Goal: Check status: Check status

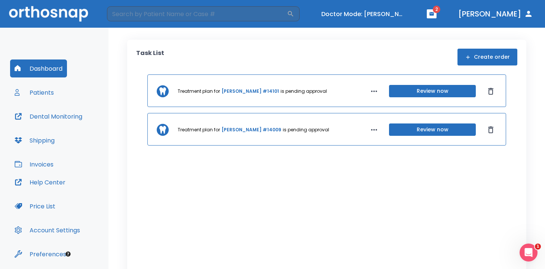
click at [247, 90] on link "Kobe Miguel #14101" at bounding box center [250, 91] width 58 height 7
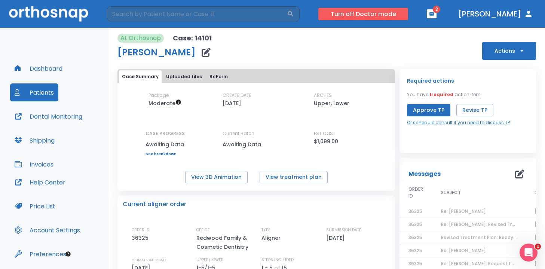
click at [370, 11] on button "Turn off Doctor mode" at bounding box center [363, 14] width 90 height 12
click at [397, 12] on button "Turn off Doctor mode" at bounding box center [363, 14] width 90 height 12
click at [401, 14] on button "Turn off Doctor mode" at bounding box center [363, 14] width 90 height 12
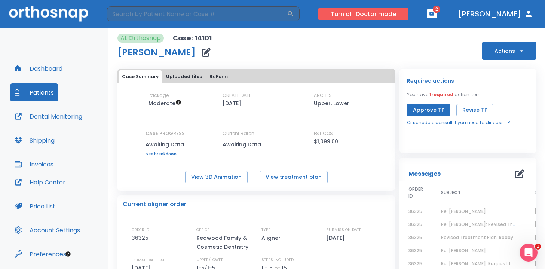
click at [401, 14] on button "Turn off Doctor mode" at bounding box center [363, 14] width 90 height 12
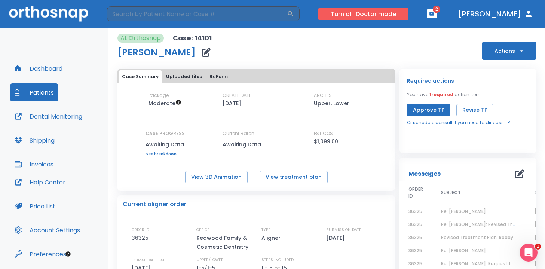
click at [401, 14] on button "Turn off Doctor mode" at bounding box center [363, 14] width 90 height 12
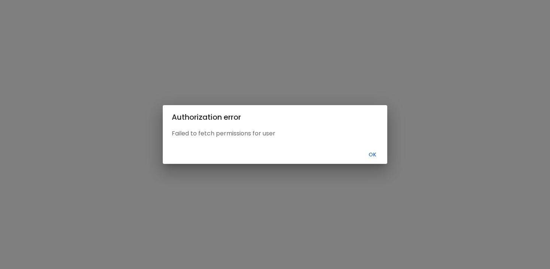
click at [375, 158] on button "Ok" at bounding box center [372, 155] width 24 height 12
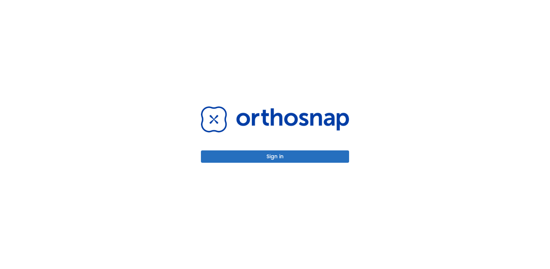
click at [56, 69] on div "Sign in" at bounding box center [275, 134] width 550 height 269
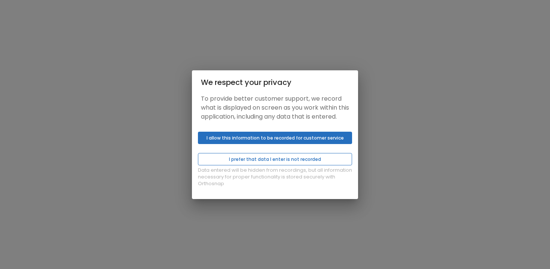
click at [257, 163] on button "I prefer that data I enter is not recorded" at bounding box center [275, 159] width 154 height 12
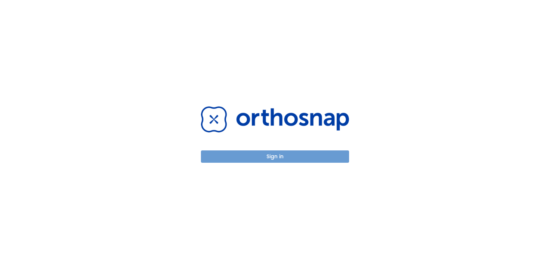
click at [268, 156] on button "Sign in" at bounding box center [275, 156] width 148 height 12
